Goal: Transaction & Acquisition: Purchase product/service

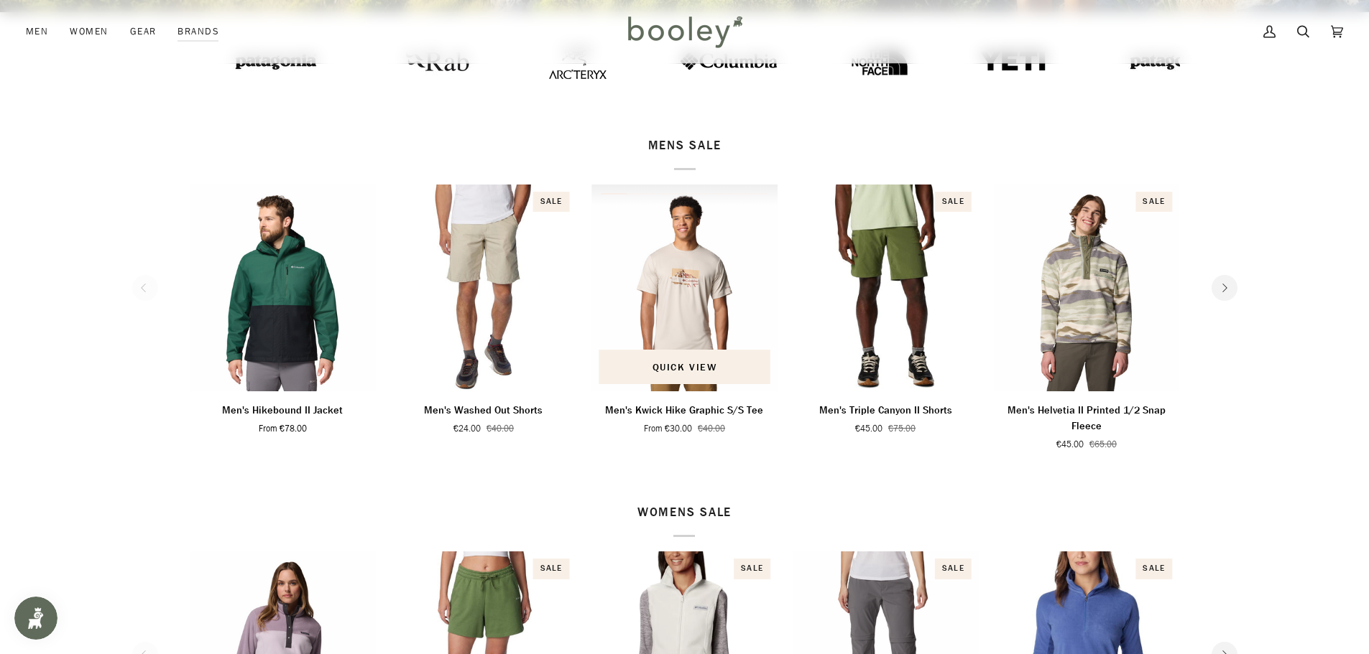
scroll to position [72, 0]
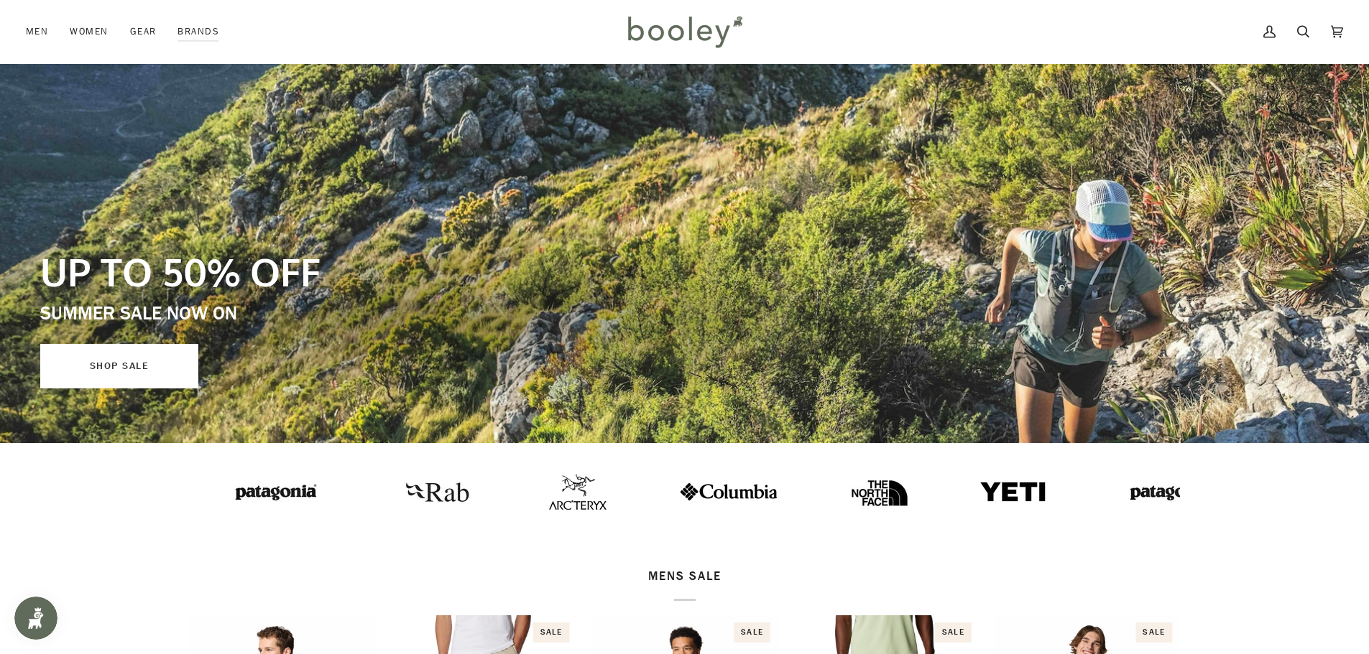
click at [185, 362] on link "SHOP SALE" at bounding box center [119, 366] width 158 height 45
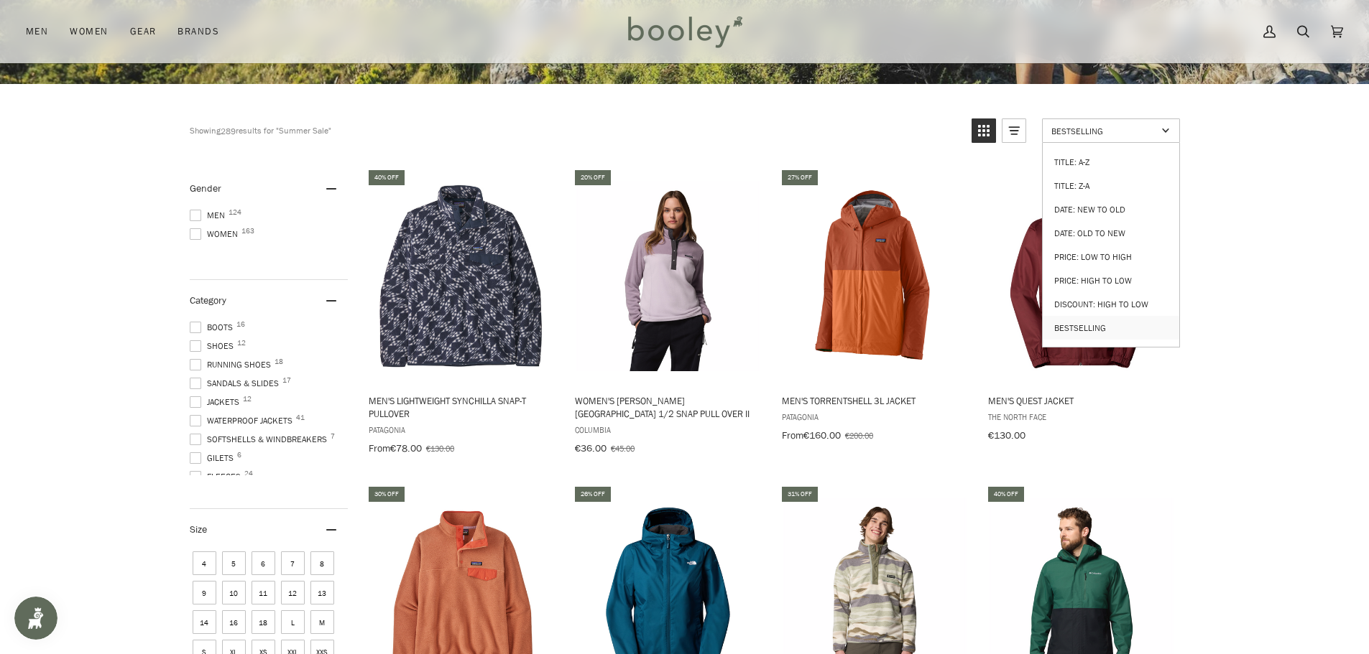
click at [1083, 134] on span "Bestselling" at bounding box center [1104, 131] width 106 height 12
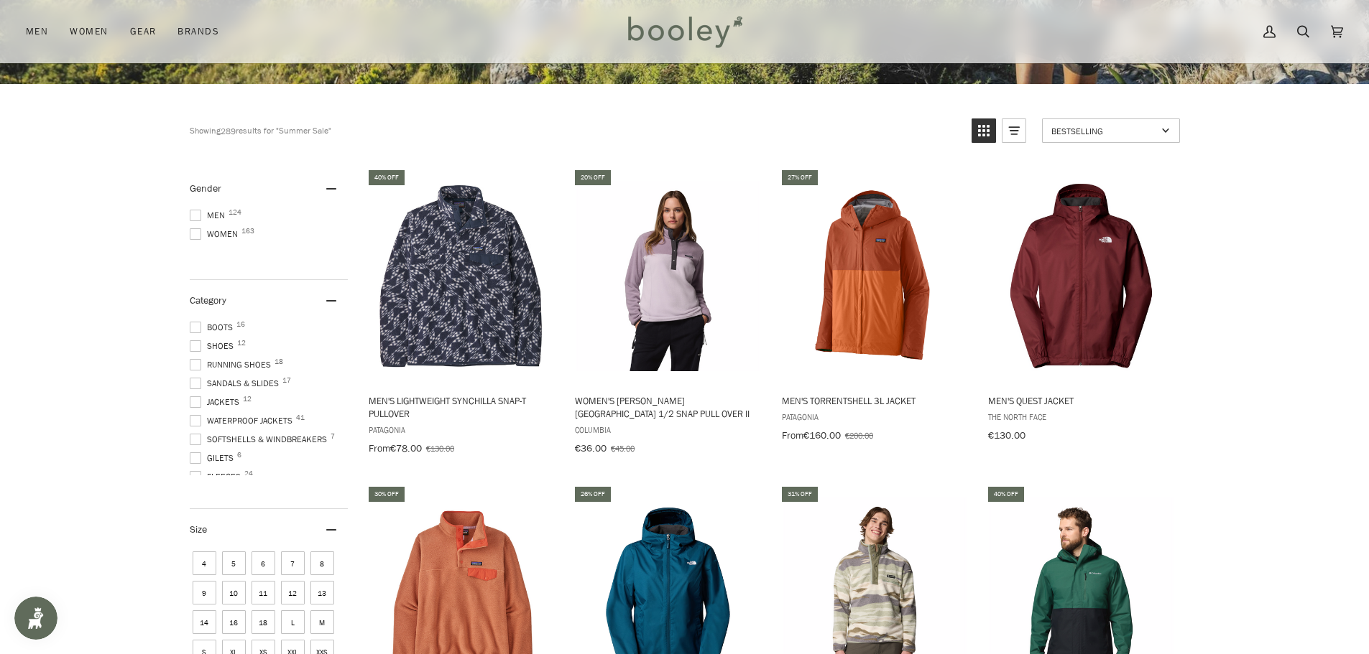
click at [1091, 132] on span "Bestselling" at bounding box center [1104, 131] width 106 height 12
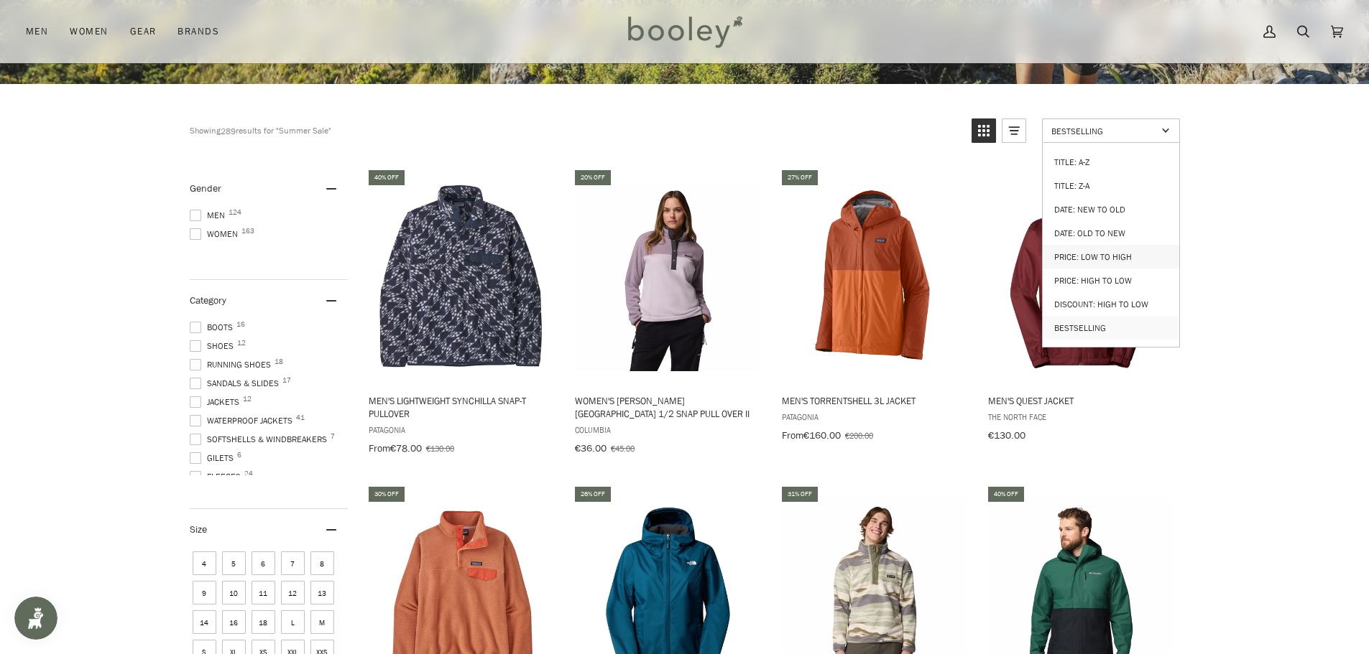
click at [1096, 257] on link "Price: Low to High" at bounding box center [1110, 257] width 136 height 24
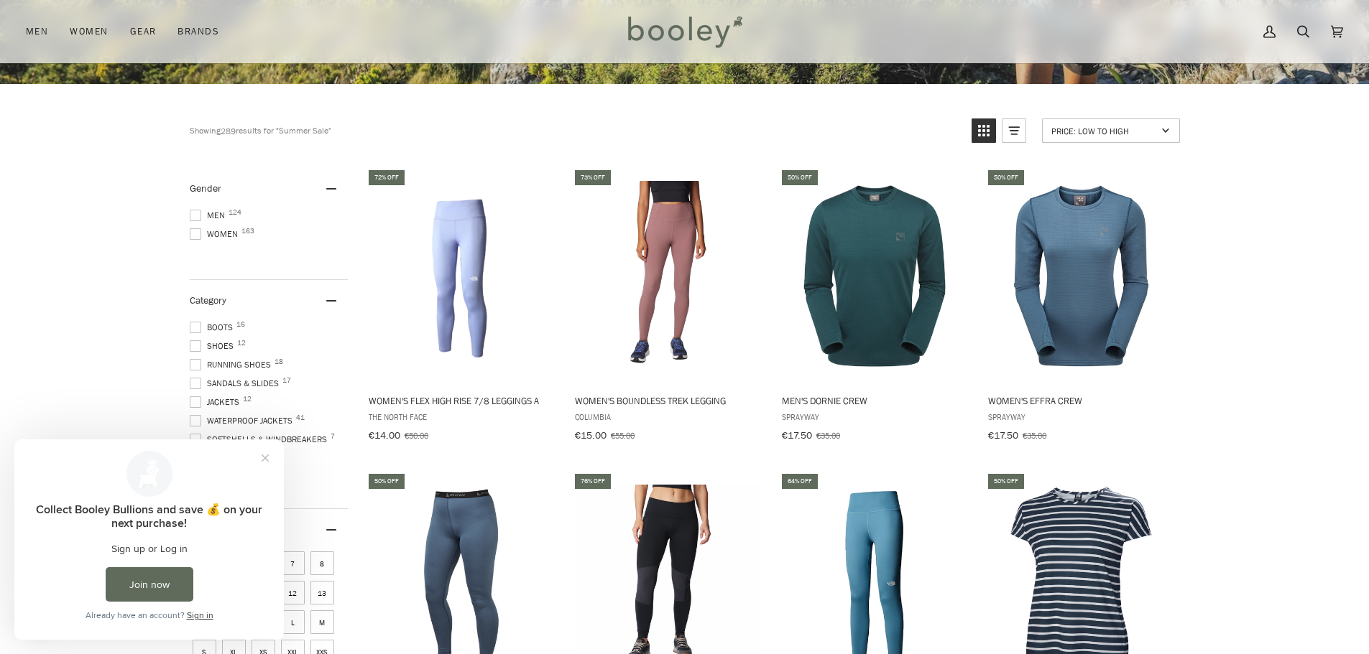
click at [192, 216] on span at bounding box center [195, 215] width 11 height 11
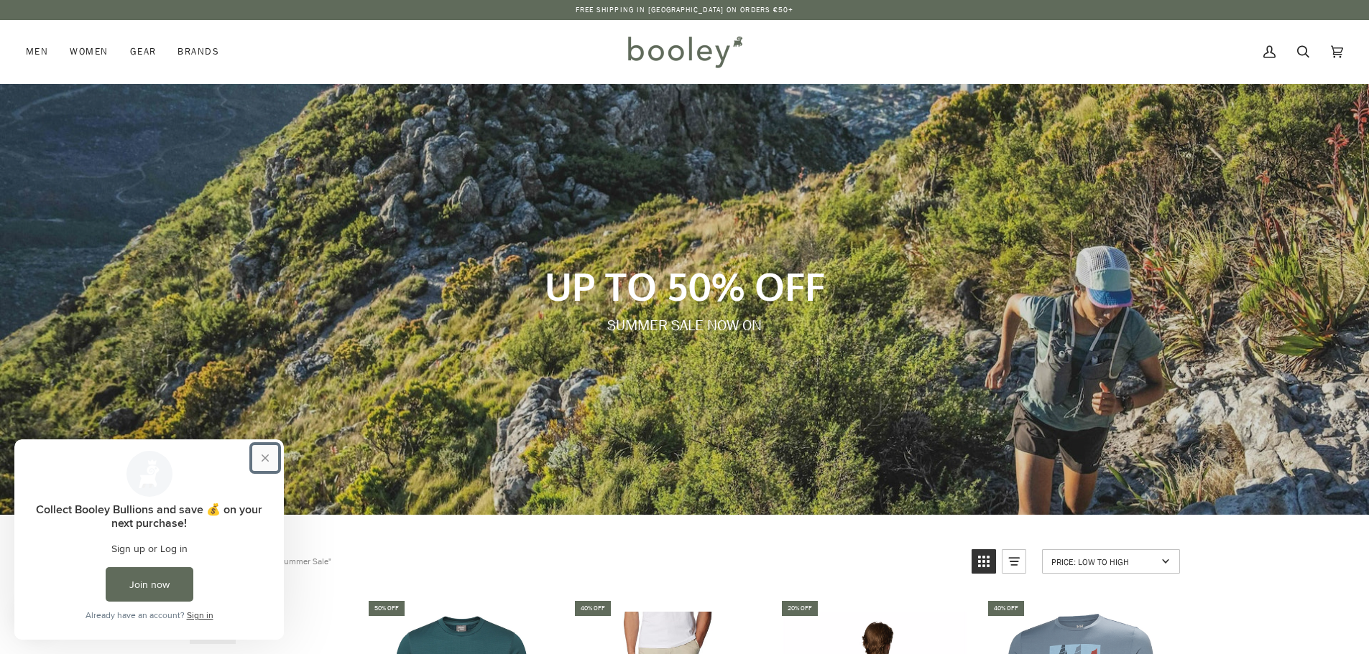
click at [267, 460] on button "Close prompt" at bounding box center [265, 458] width 26 height 26
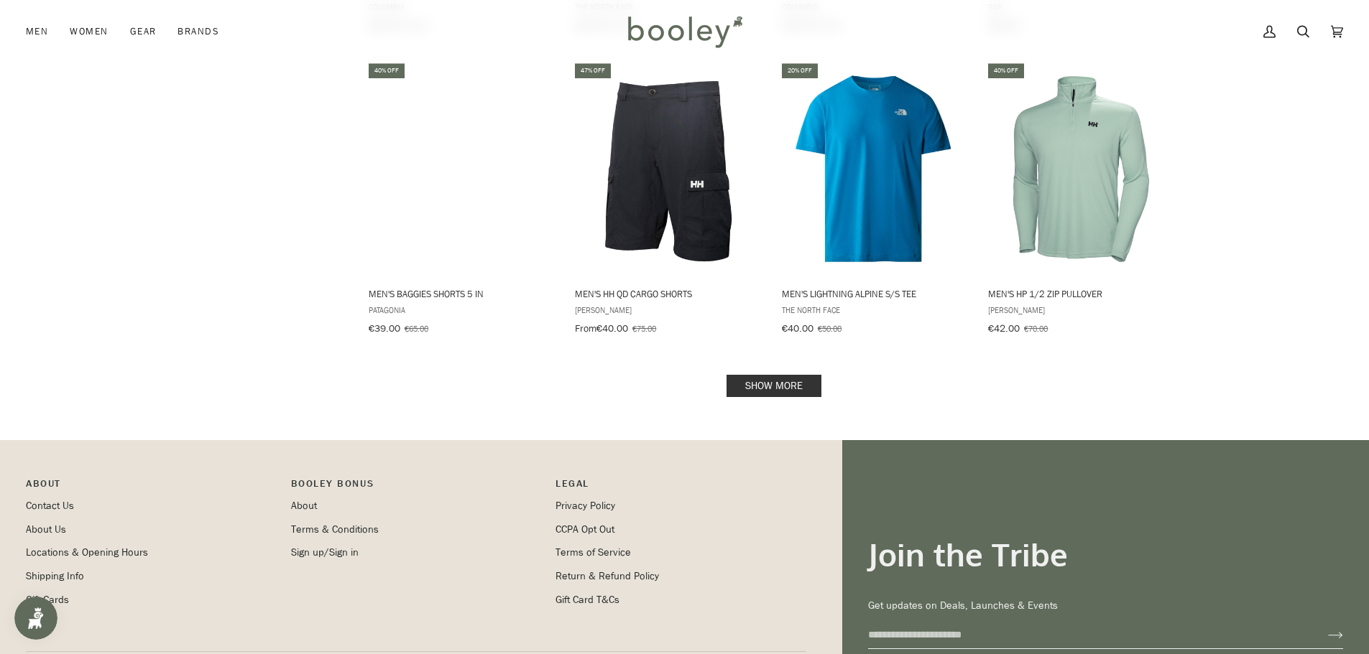
scroll to position [1652, 0]
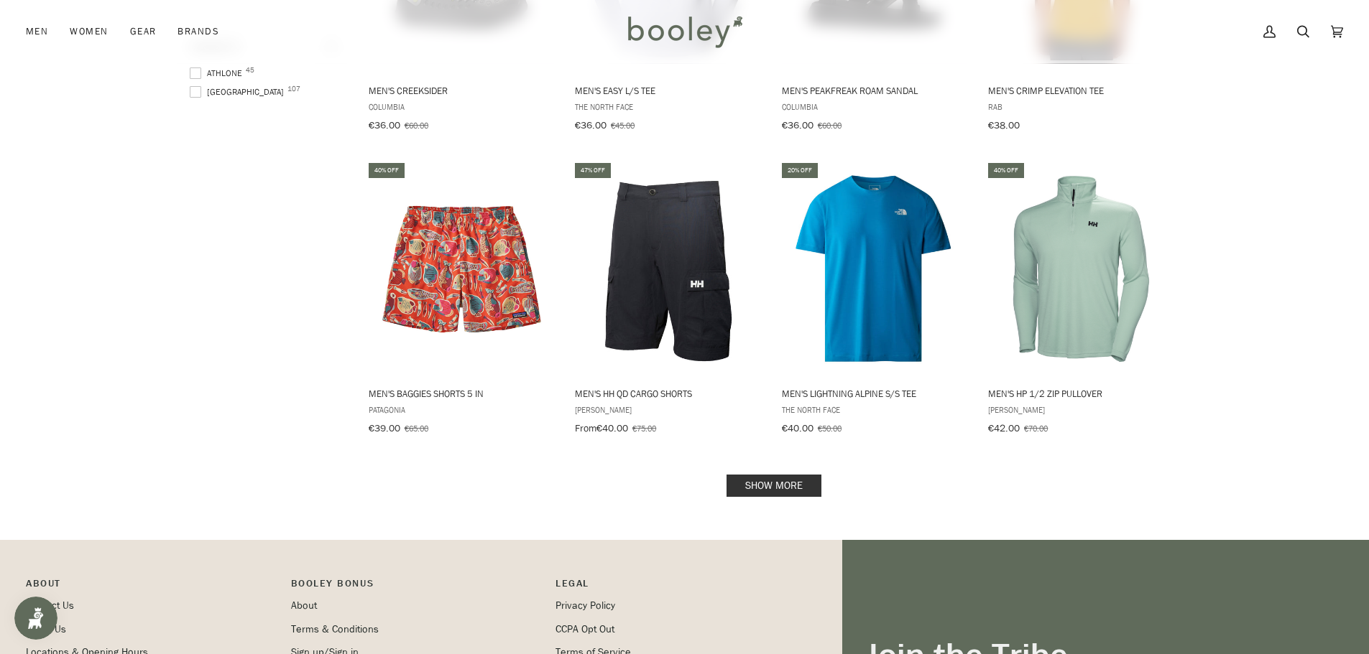
click at [804, 481] on link "Show more" at bounding box center [773, 486] width 95 height 22
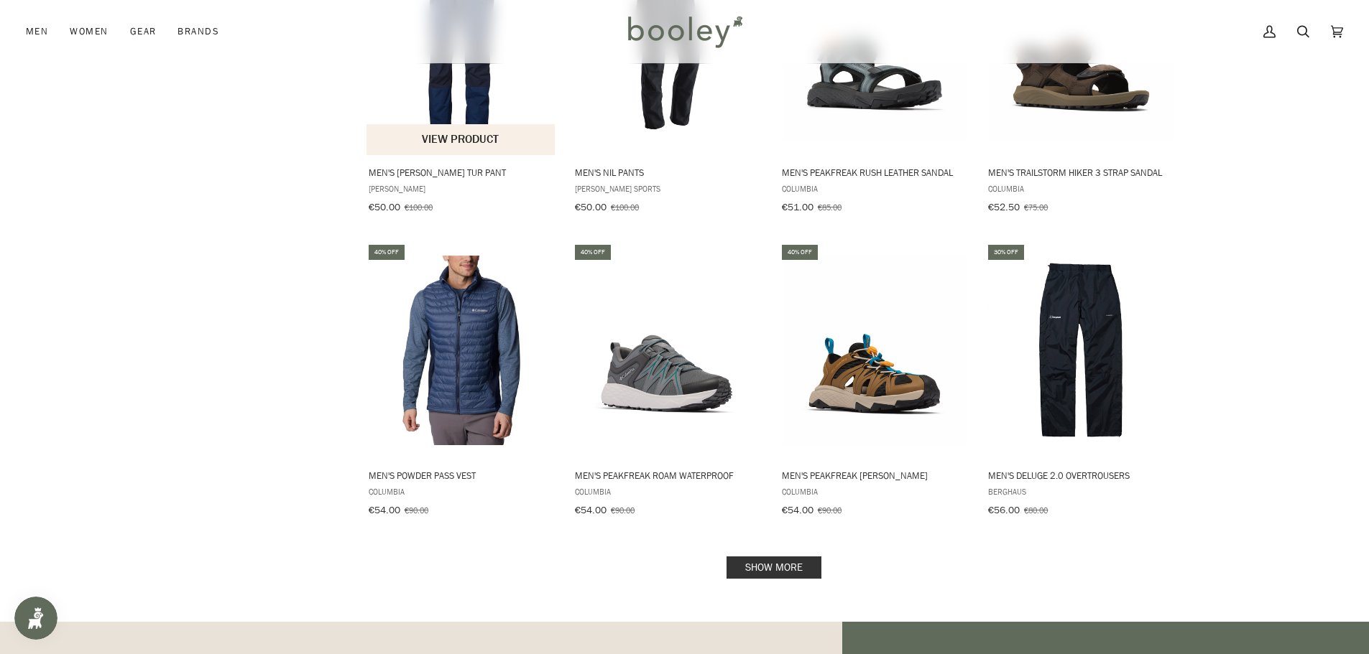
scroll to position [3089, 0]
click at [761, 556] on link "Show more" at bounding box center [773, 567] width 95 height 22
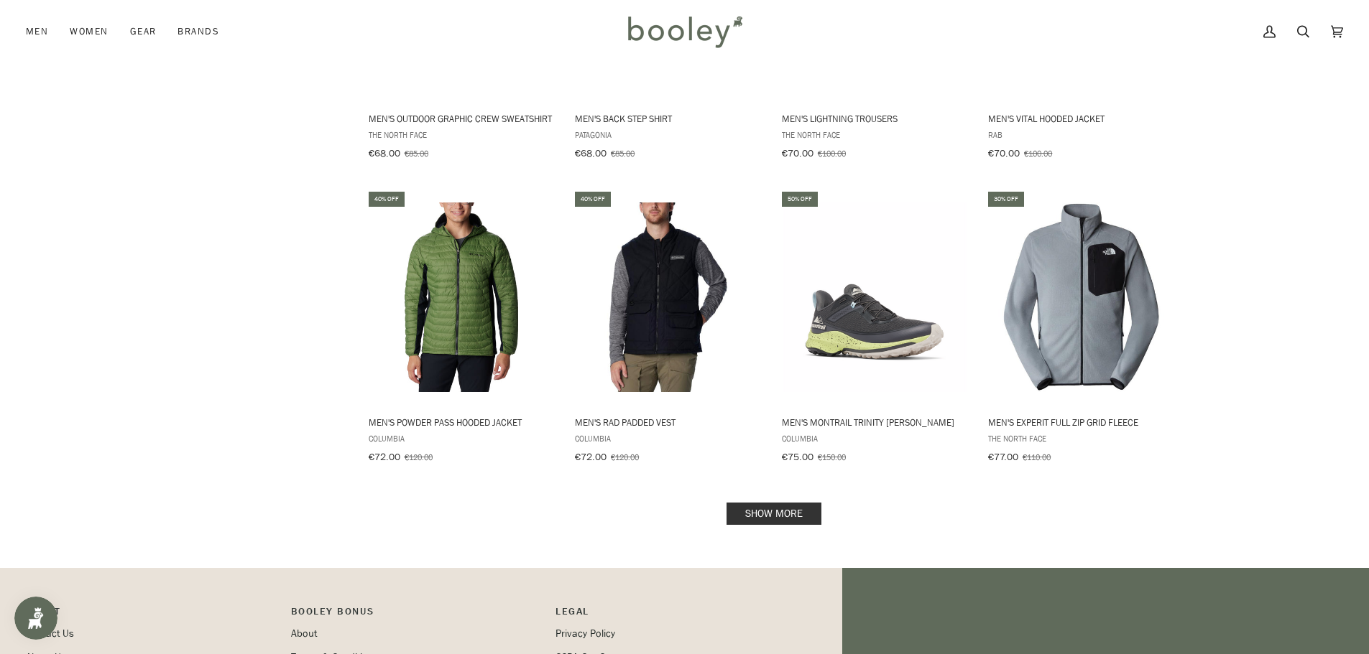
scroll to position [4669, 0]
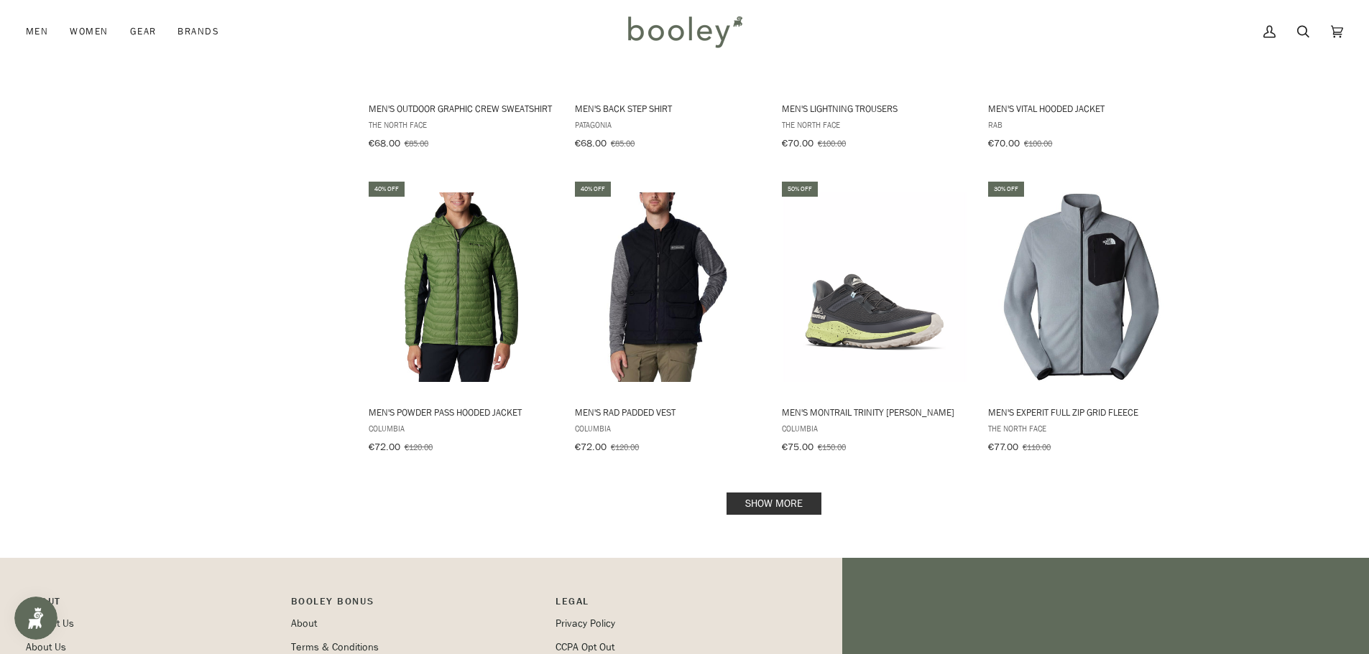
click at [751, 493] on link "Show more" at bounding box center [773, 504] width 95 height 22
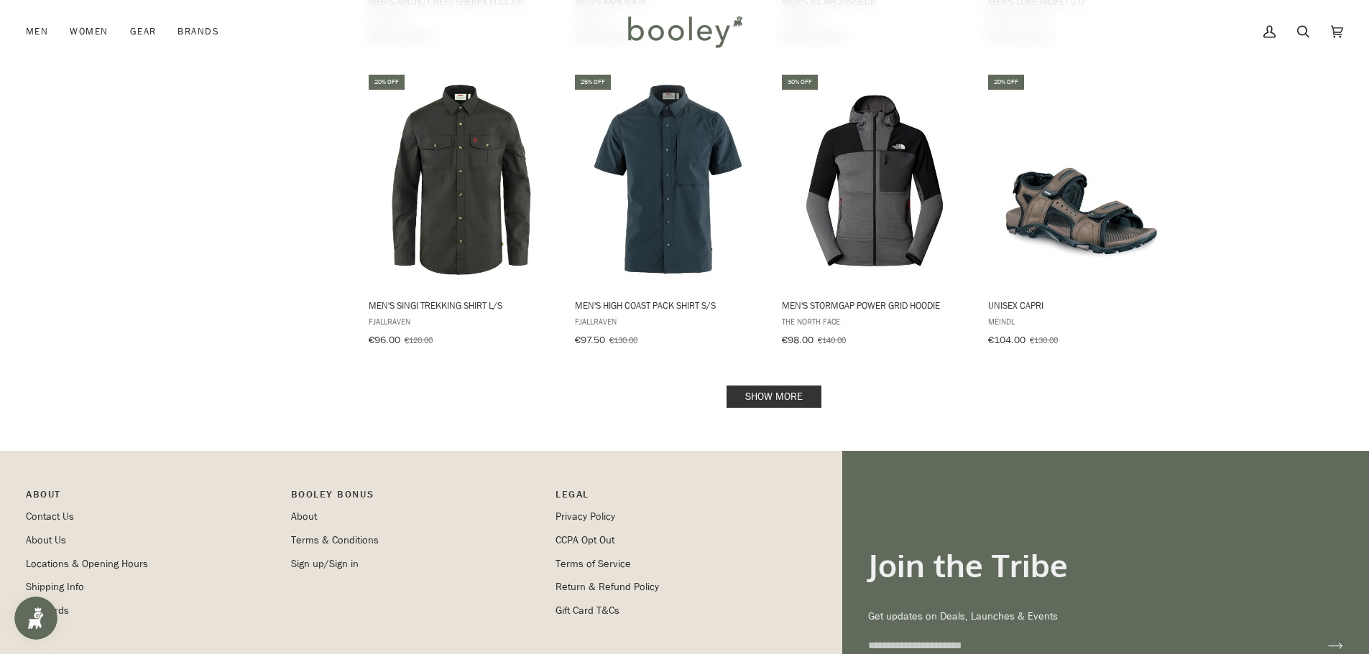
scroll to position [6322, 0]
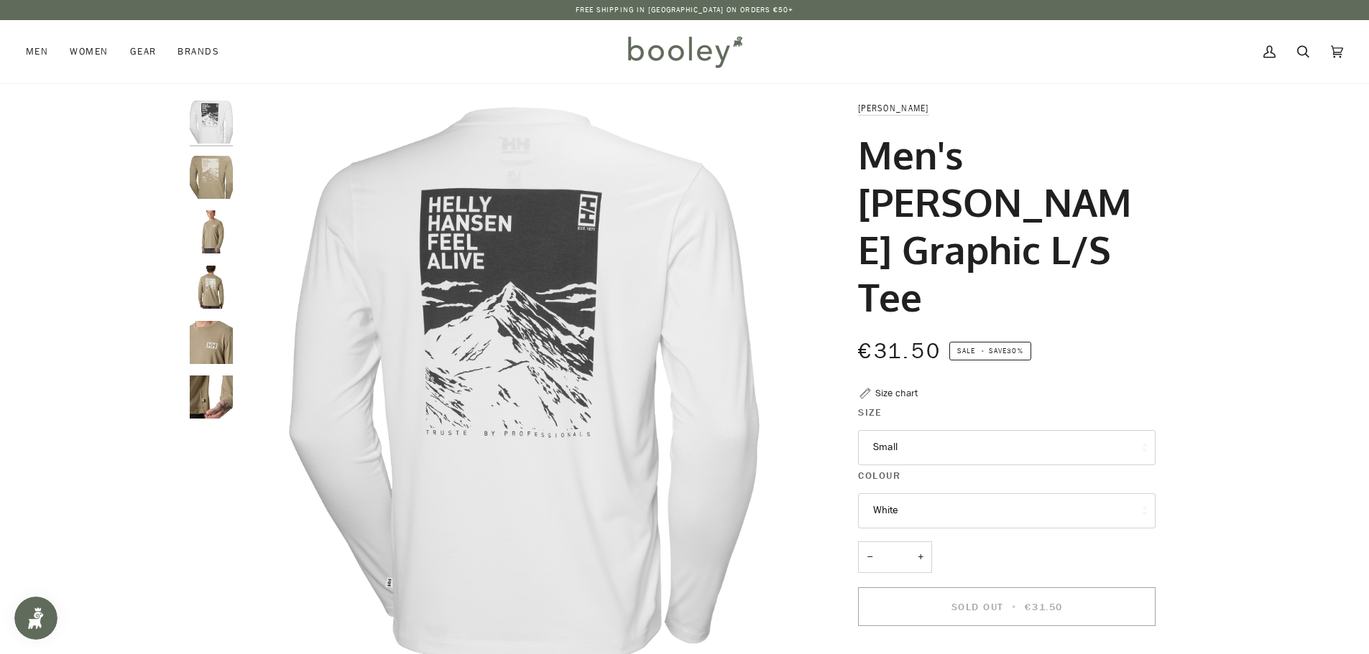
click at [223, 193] on img "Helly Hansen Men's Skog Graphic L/S Tee Pebble - Booley Galway" at bounding box center [211, 177] width 43 height 43
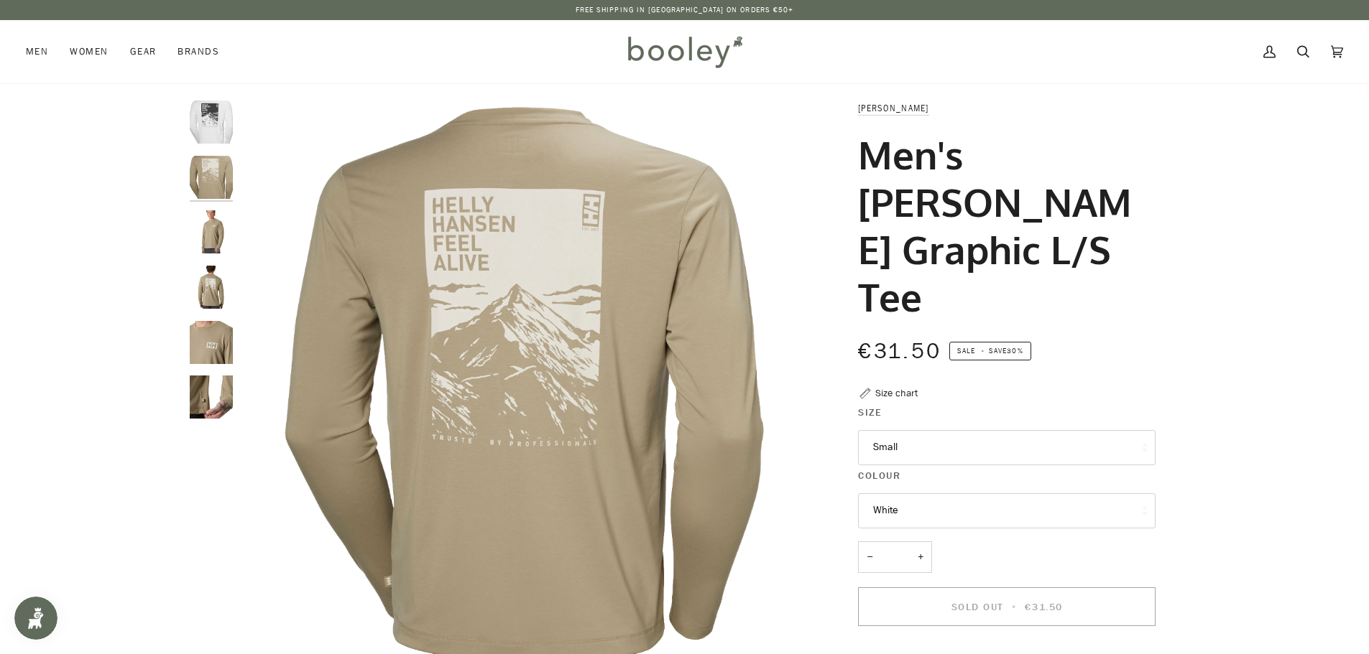
click at [218, 231] on img "Helly Hansen Men's Skog Graphic L/S Tee Pebble - Booley Galway" at bounding box center [211, 231] width 43 height 43
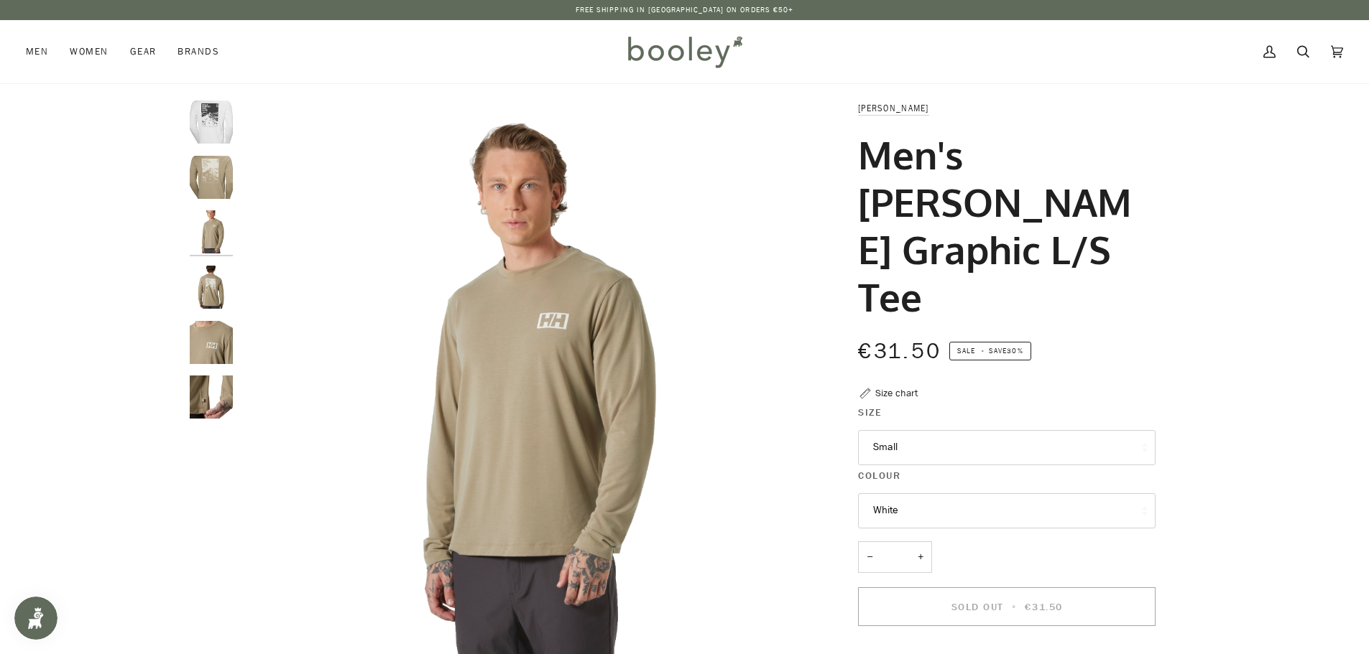
click at [889, 430] on button "Small" at bounding box center [1006, 447] width 297 height 35
click at [116, 304] on div "Zoom Zoom" at bounding box center [684, 536] width 1369 height 871
click at [228, 236] on img "Helly Hansen Men's Skog Graphic L/S Tee Pebble - Booley Galway" at bounding box center [211, 231] width 43 height 43
click at [221, 284] on img "Helly Hansen Men's Skog Graphic L/S Tee Pebble - Booley Galway" at bounding box center [211, 287] width 43 height 43
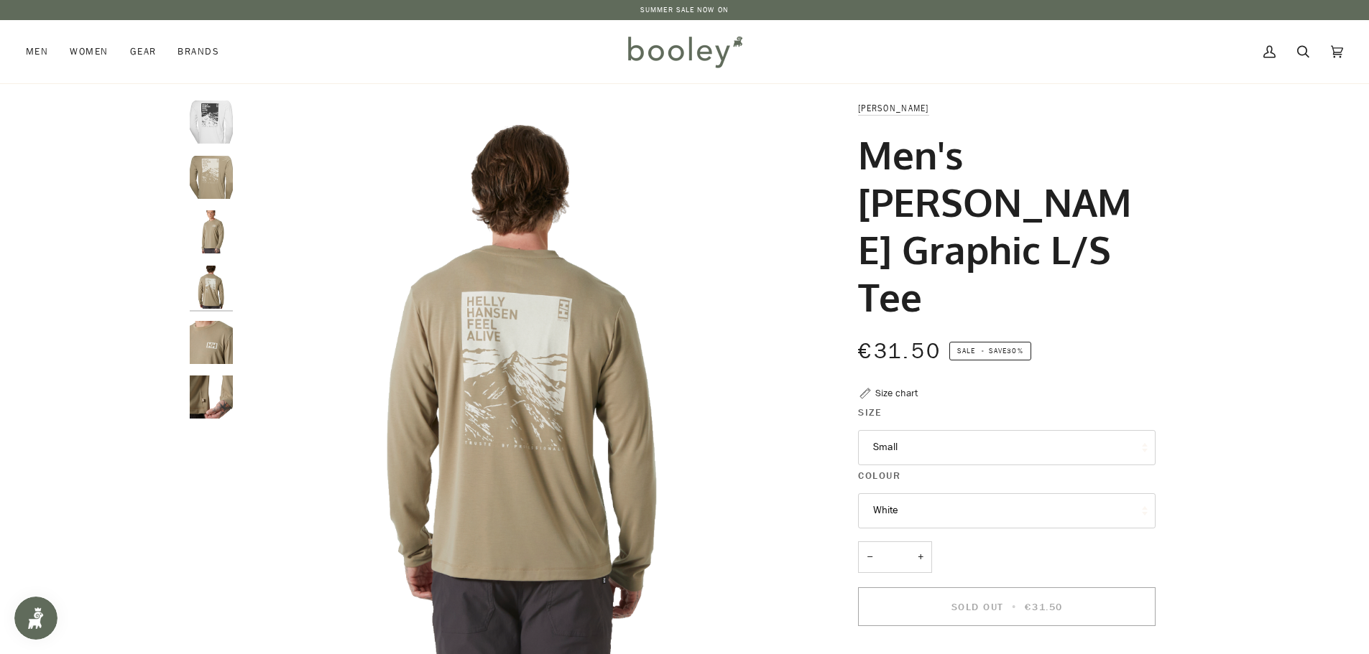
click at [220, 343] on img "Helly Hansen Men's Skog Graphic L/S Tee Pebble - Booley Galway" at bounding box center [211, 342] width 43 height 43
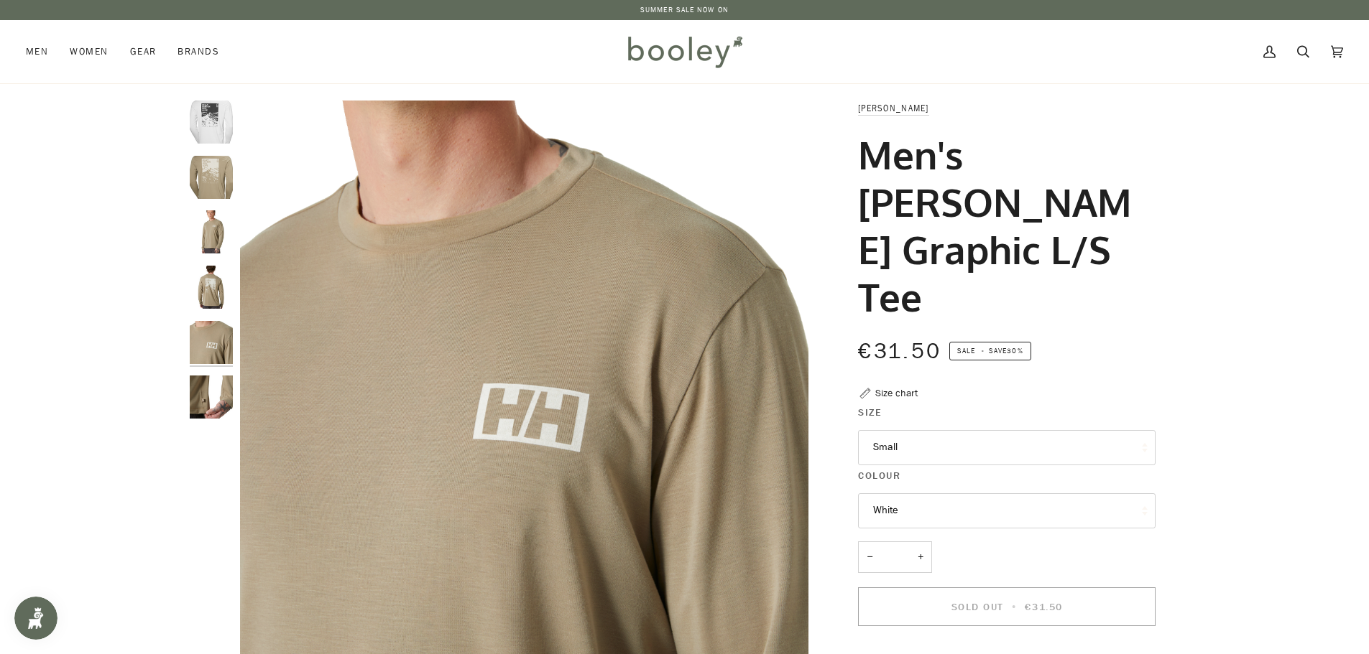
click at [221, 381] on img "Helly Hansen Men's Skog Graphic L/S Tee Pebble - Booley Galway" at bounding box center [211, 397] width 43 height 43
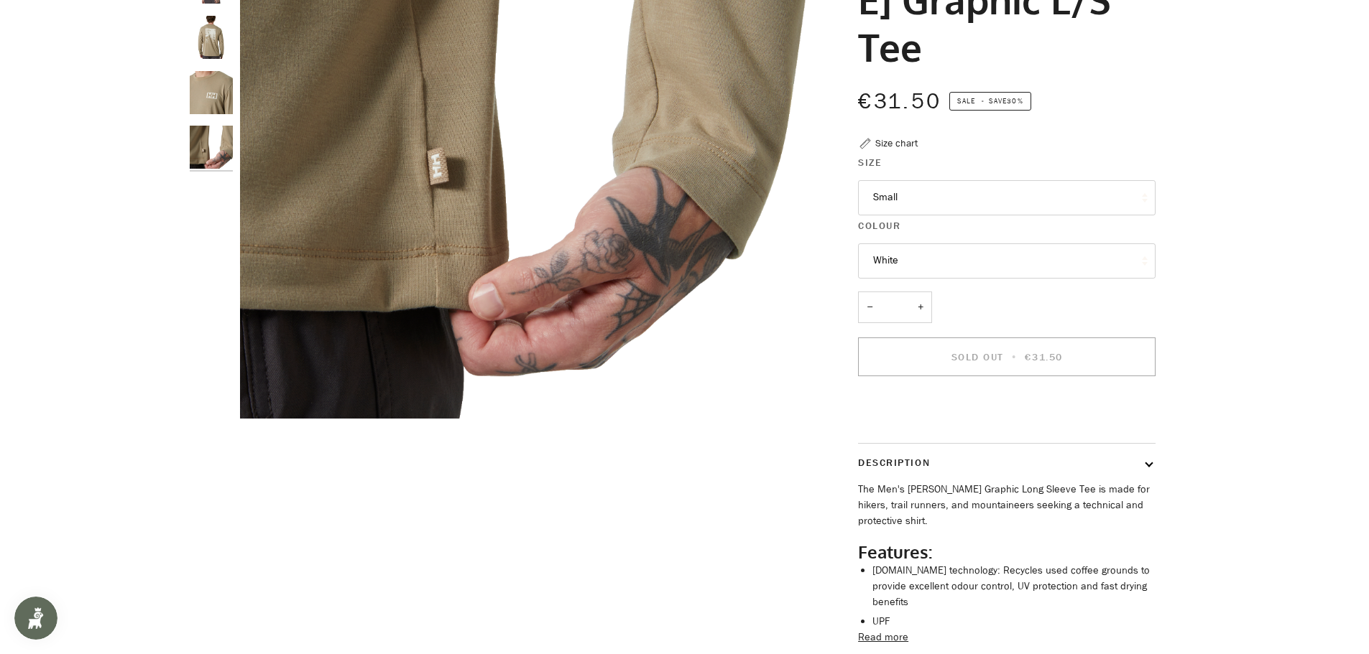
scroll to position [575, 0]
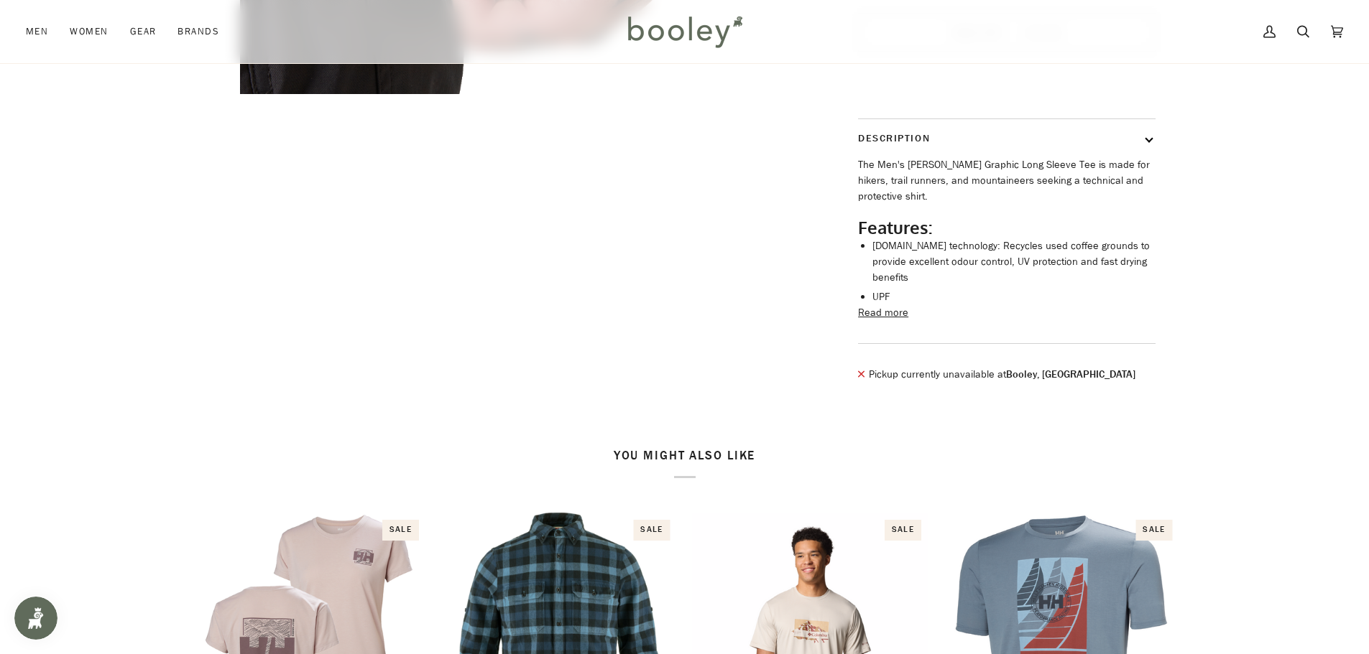
click at [882, 305] on button "Read more" at bounding box center [883, 313] width 50 height 16
